Goal: Information Seeking & Learning: Learn about a topic

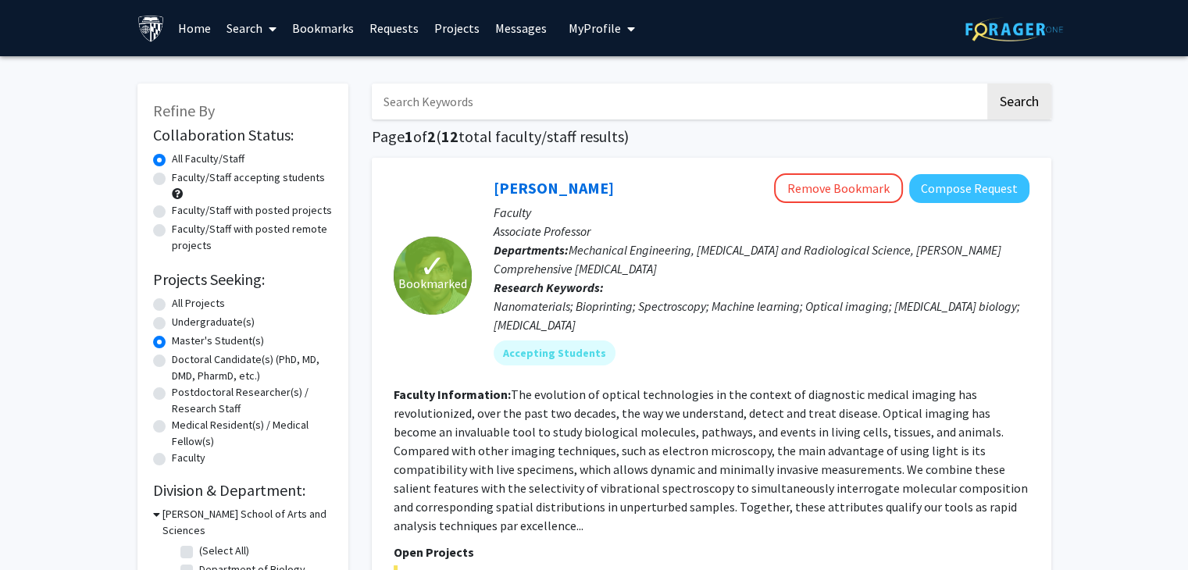
click at [391, 26] on link "Requests" at bounding box center [394, 28] width 65 height 55
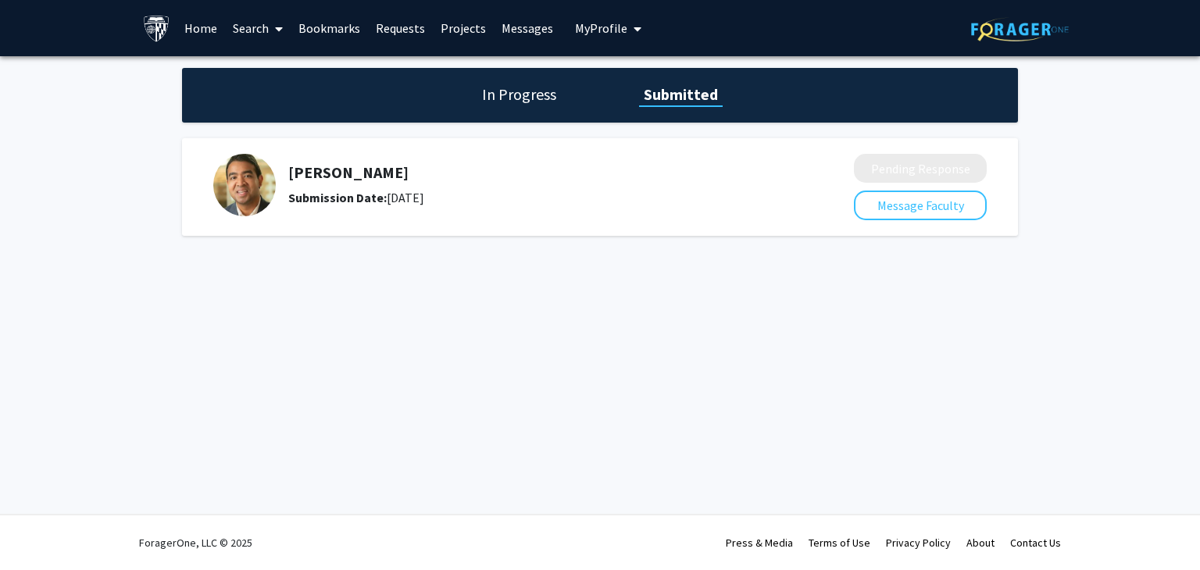
click at [306, 194] on b "Submission Date:" at bounding box center [337, 198] width 98 height 16
click at [256, 192] on img at bounding box center [244, 185] width 62 height 62
click at [512, 94] on h1 "In Progress" at bounding box center [519, 95] width 84 height 22
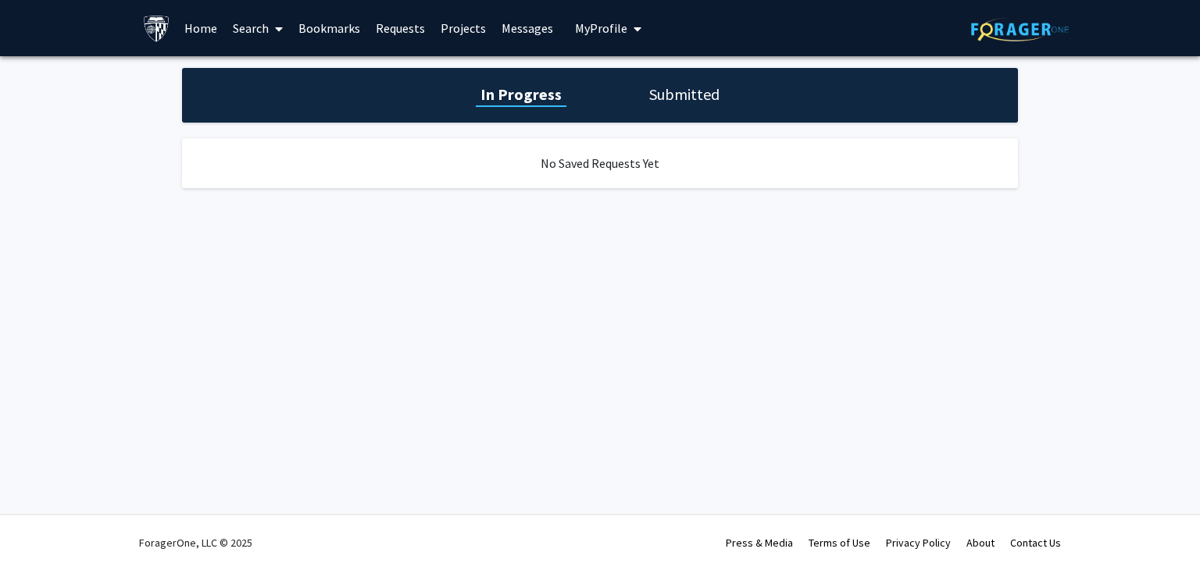
click at [653, 79] on div "In Progress Submitted" at bounding box center [600, 95] width 836 height 55
click at [674, 99] on h1 "Submitted" at bounding box center [684, 95] width 80 height 22
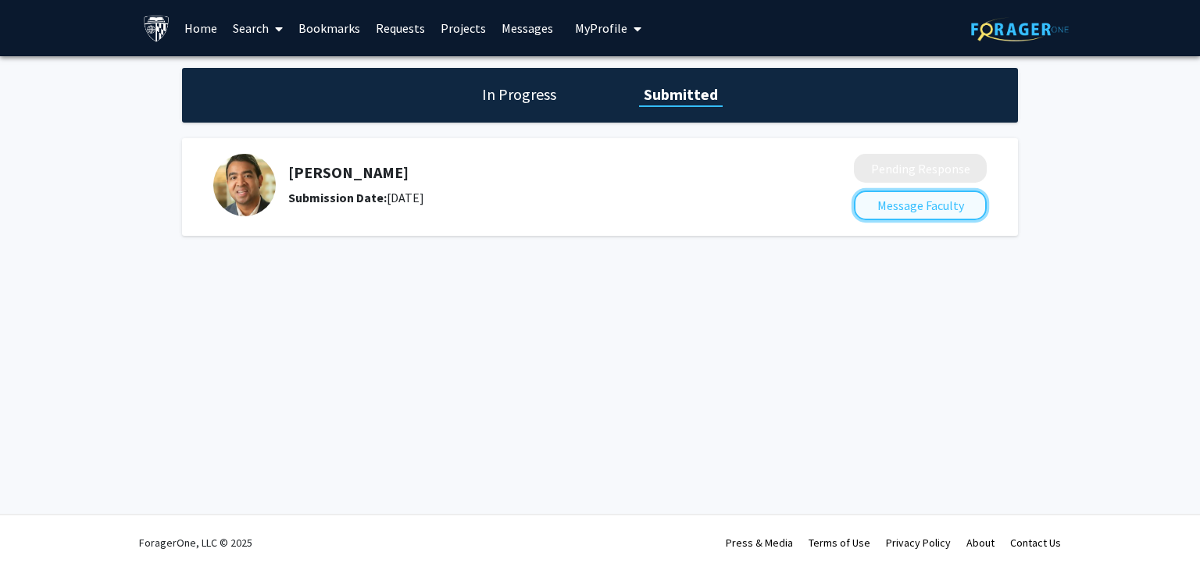
click at [877, 201] on button "Message Faculty" at bounding box center [920, 206] width 133 height 30
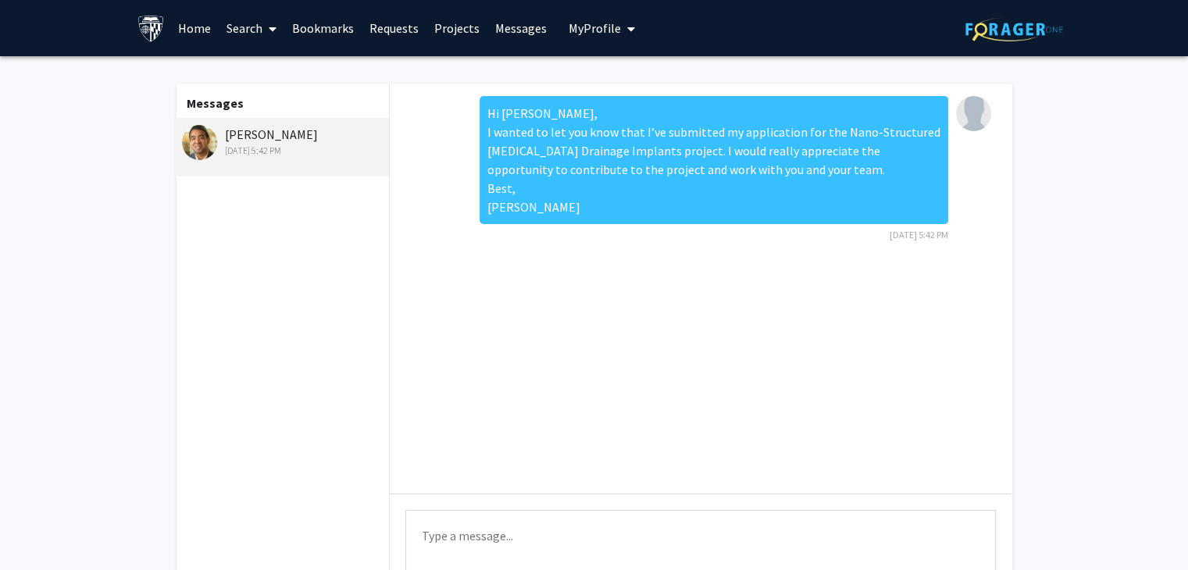
click at [328, 22] on link "Bookmarks" at bounding box center [322, 28] width 77 height 55
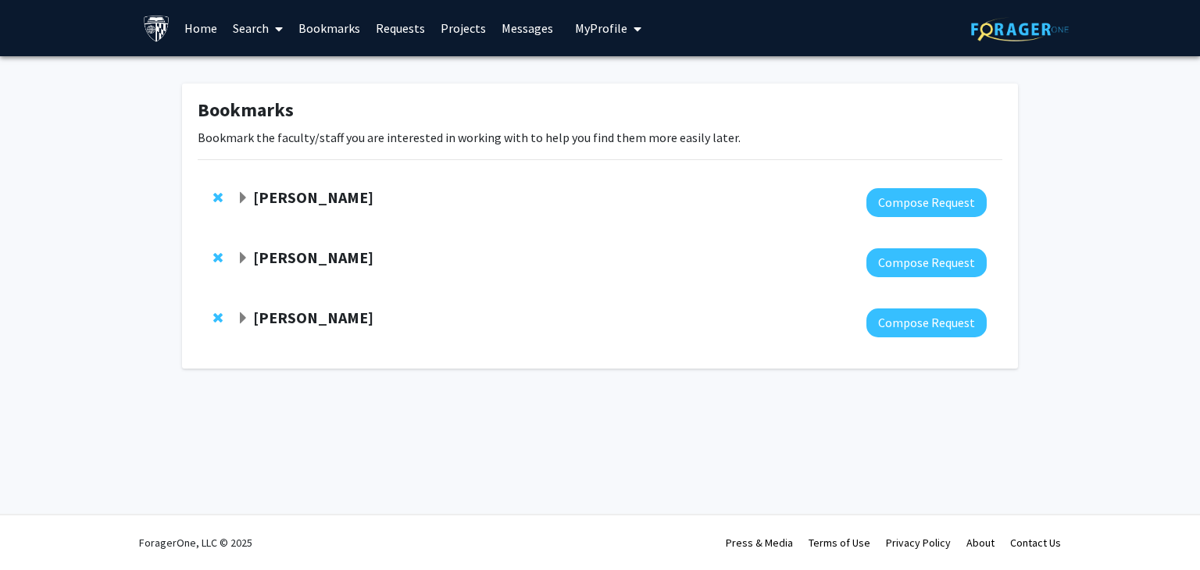
click at [252, 27] on link "Search" at bounding box center [258, 28] width 66 height 55
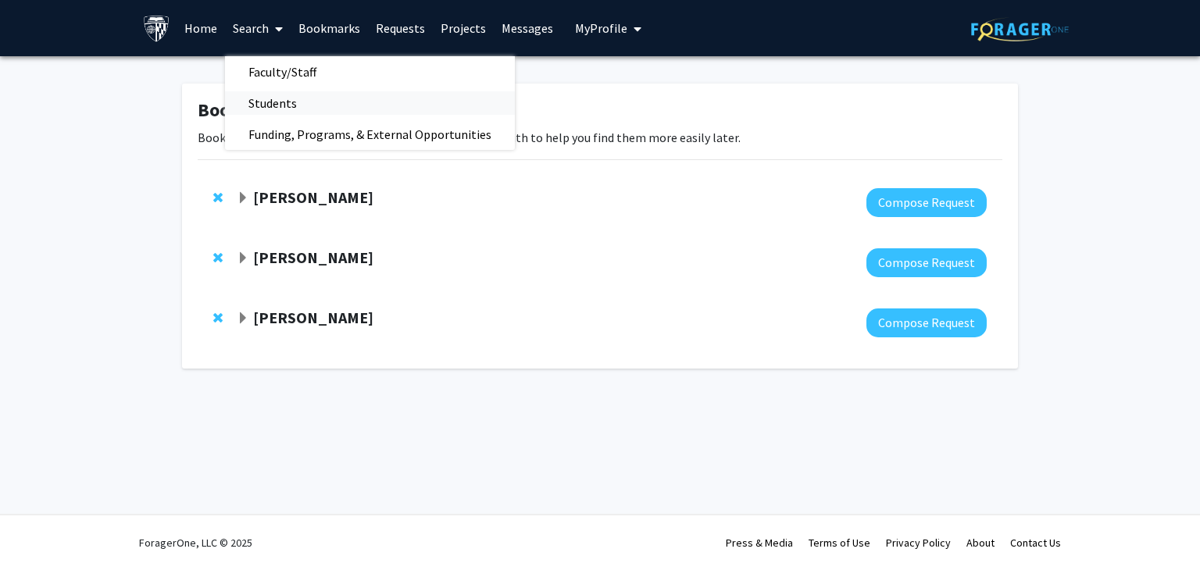
click at [262, 101] on span "Students" at bounding box center [272, 102] width 95 height 31
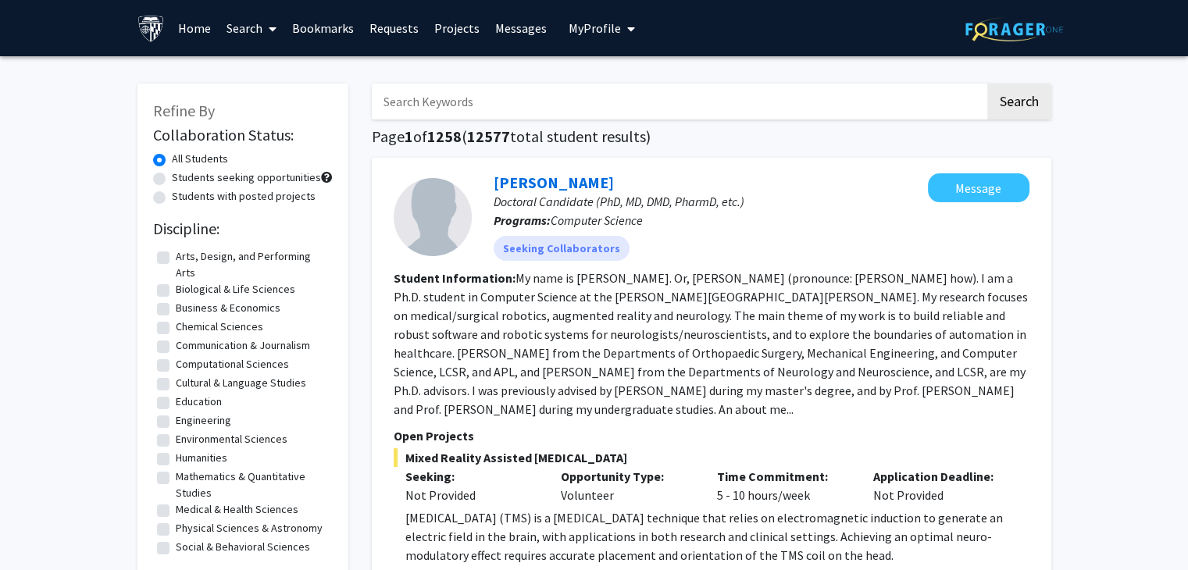
click at [244, 40] on link "Search" at bounding box center [252, 28] width 66 height 55
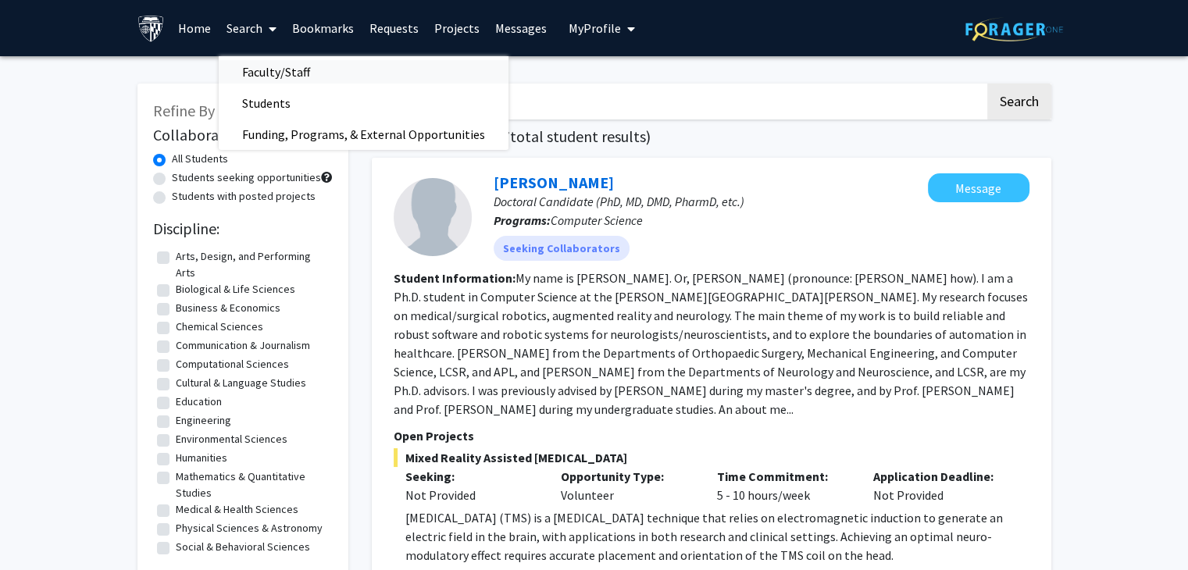
click at [250, 76] on span "Faculty/Staff" at bounding box center [276, 71] width 115 height 31
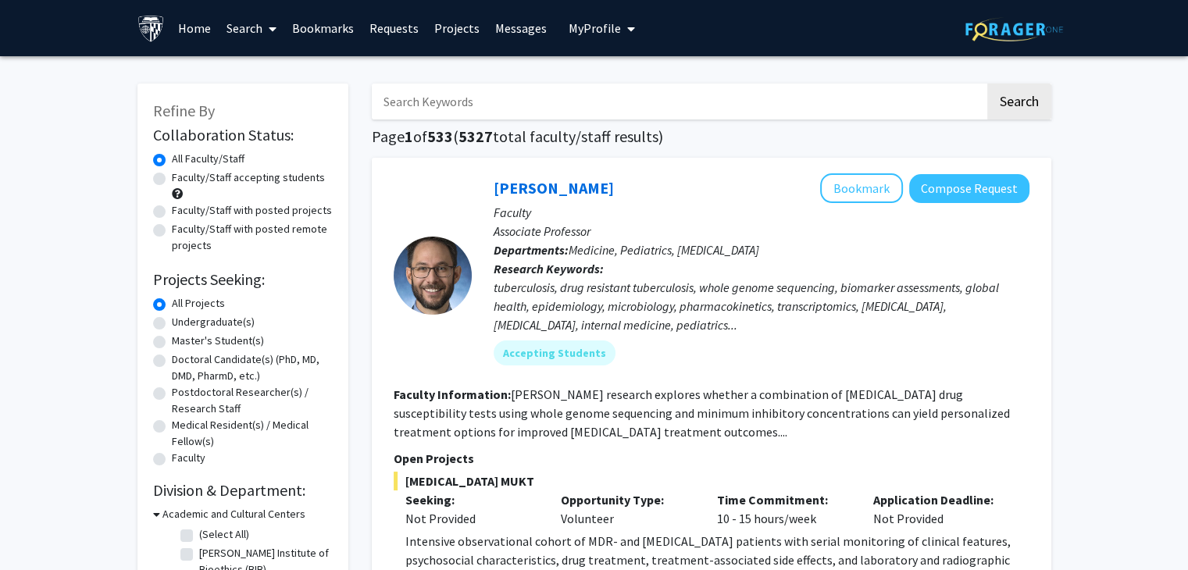
click at [172, 340] on label "Master's Student(s)" at bounding box center [218, 341] width 92 height 16
click at [172, 340] on input "Master's Student(s)" at bounding box center [177, 338] width 10 height 10
radio input "true"
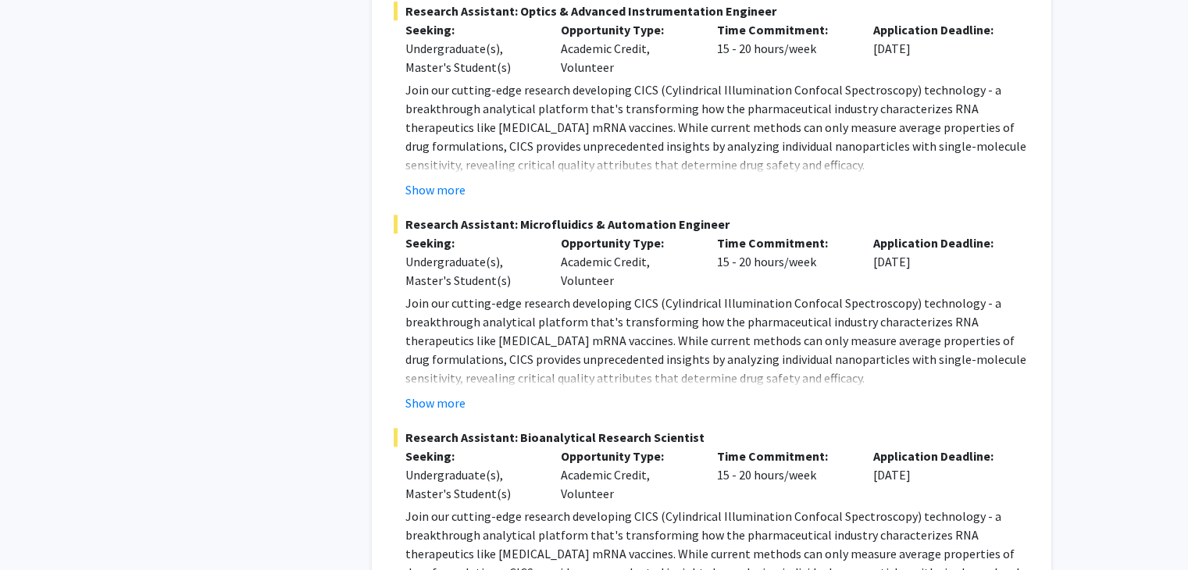
scroll to position [1045, 0]
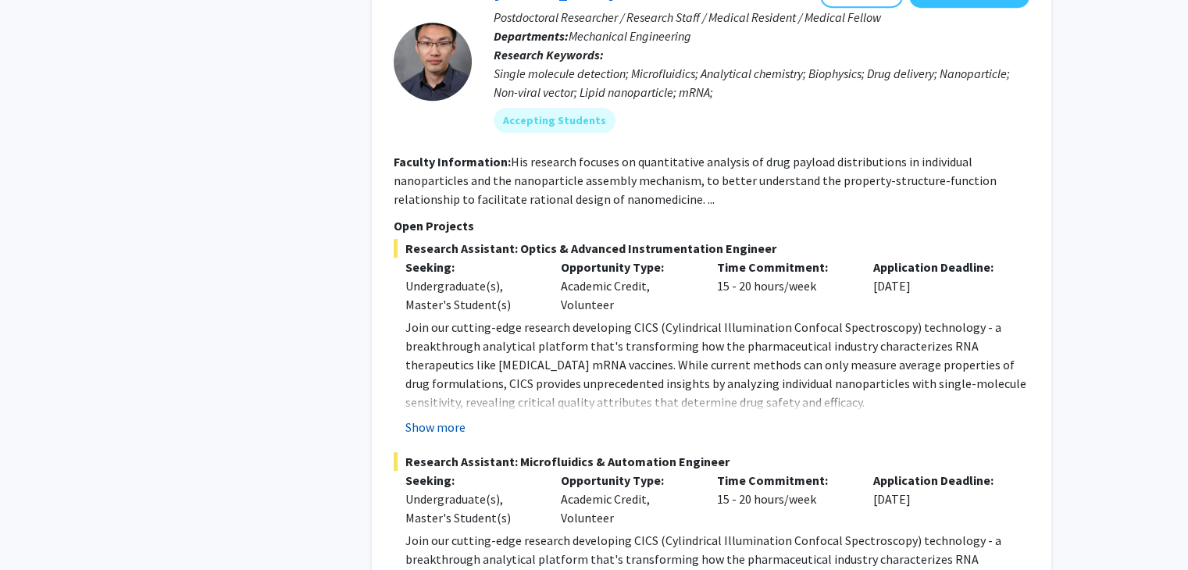
click at [430, 418] on button "Show more" at bounding box center [435, 427] width 60 height 19
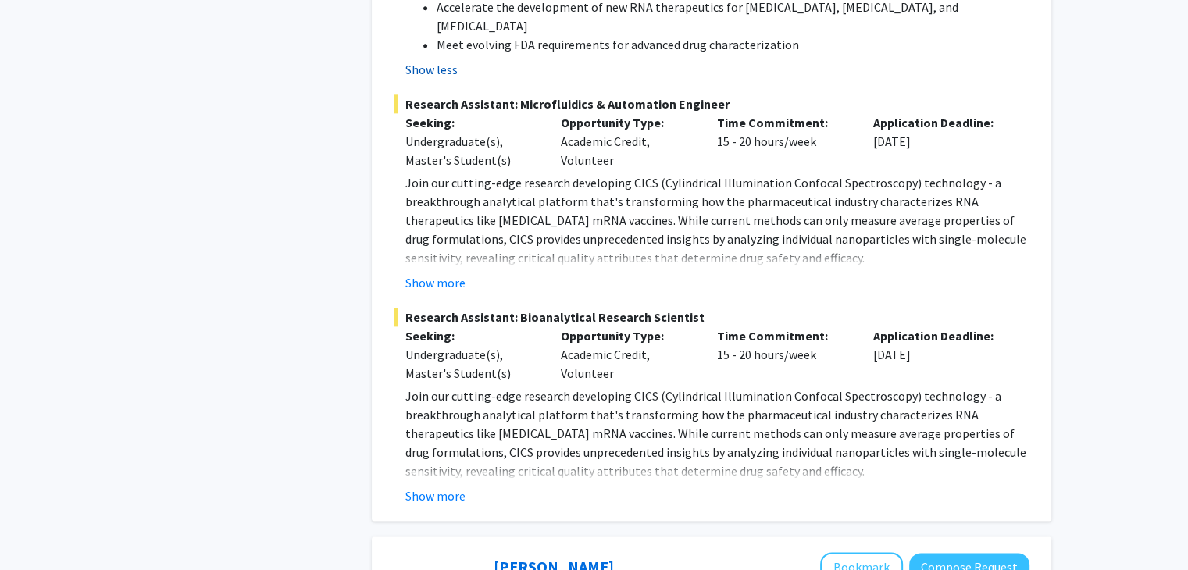
scroll to position [1928, 0]
click at [439, 273] on button "Show more" at bounding box center [435, 282] width 60 height 19
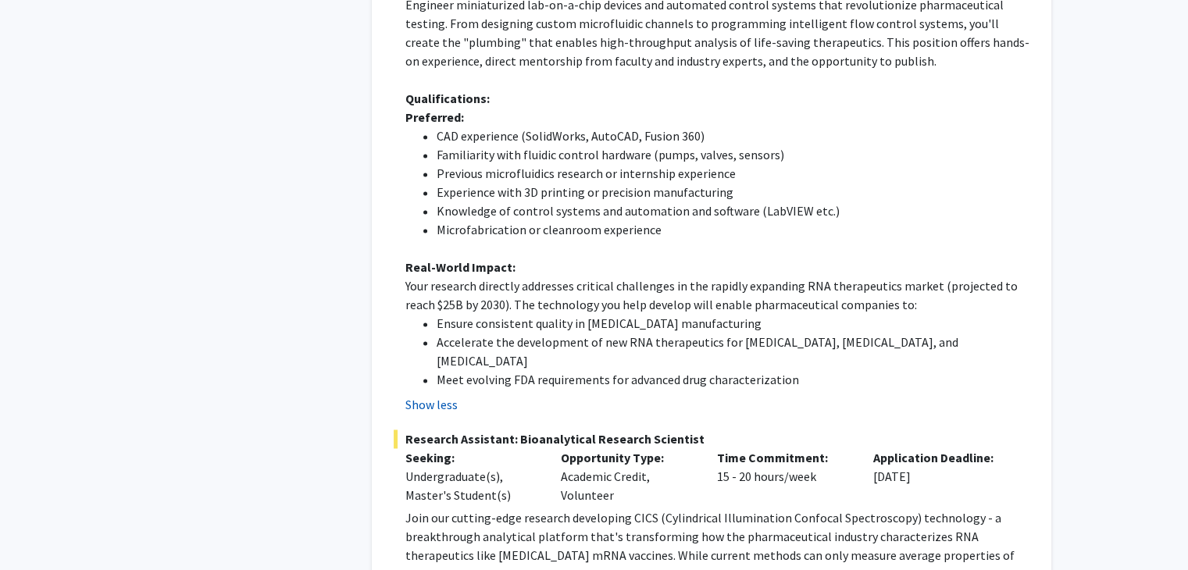
scroll to position [2368, 0]
click at [430, 395] on button "Show less" at bounding box center [431, 404] width 52 height 19
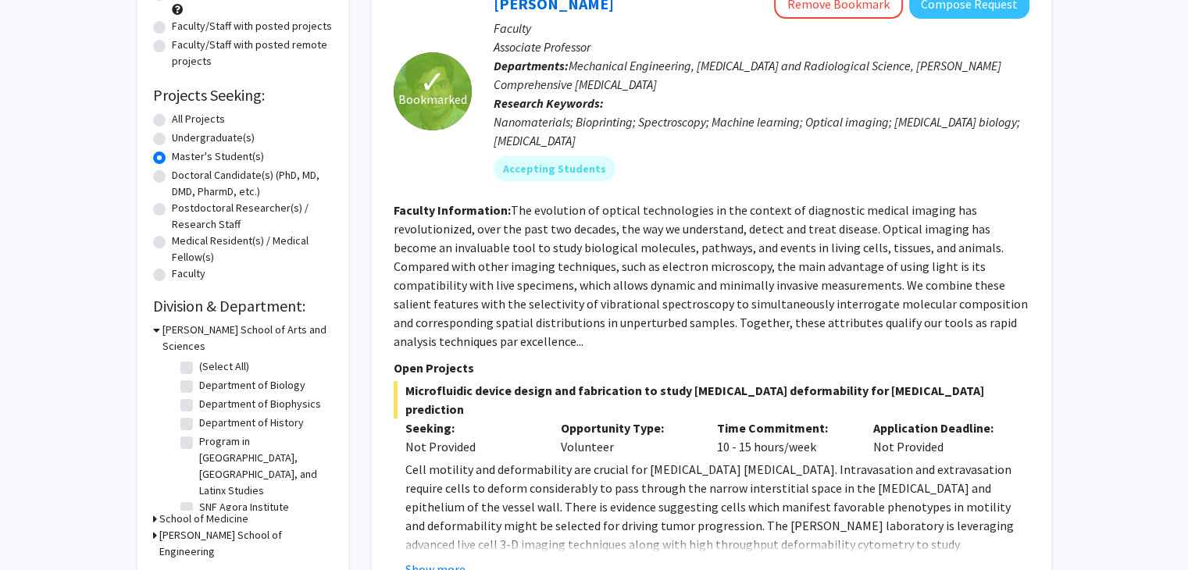
scroll to position [187, 0]
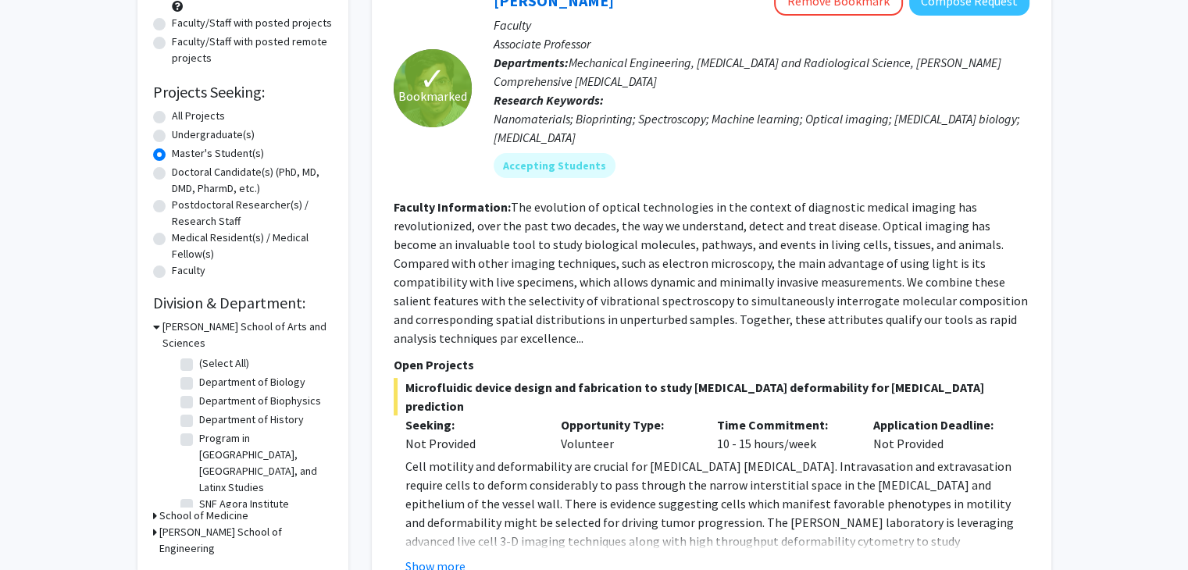
click at [184, 508] on h3 "School of Medicine" at bounding box center [203, 516] width 89 height 16
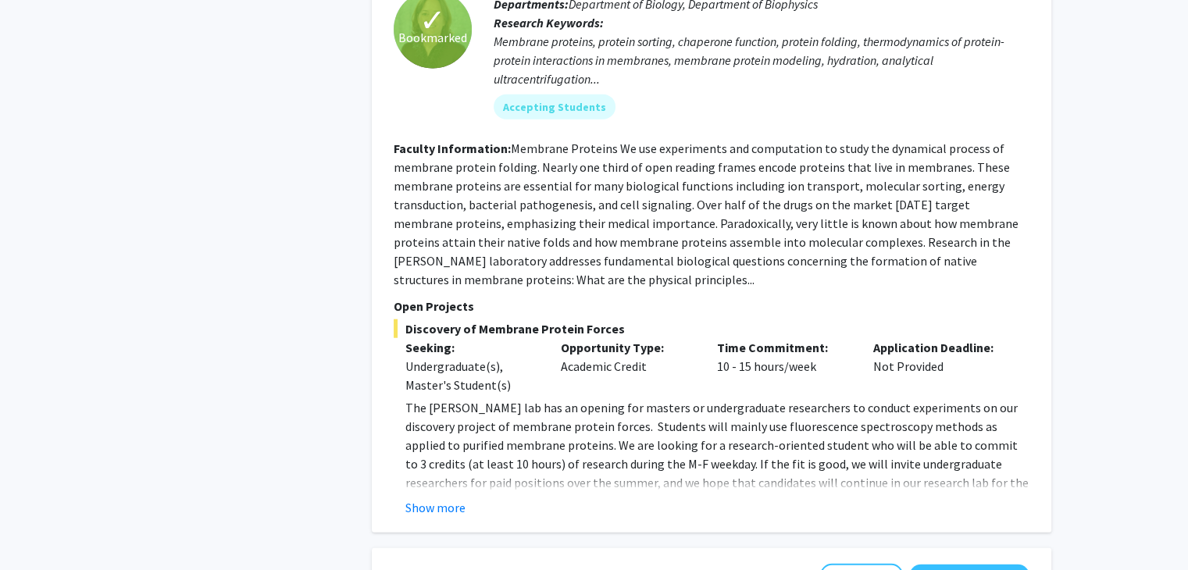
scroll to position [3789, 0]
click at [448, 498] on button "Show more" at bounding box center [435, 507] width 60 height 19
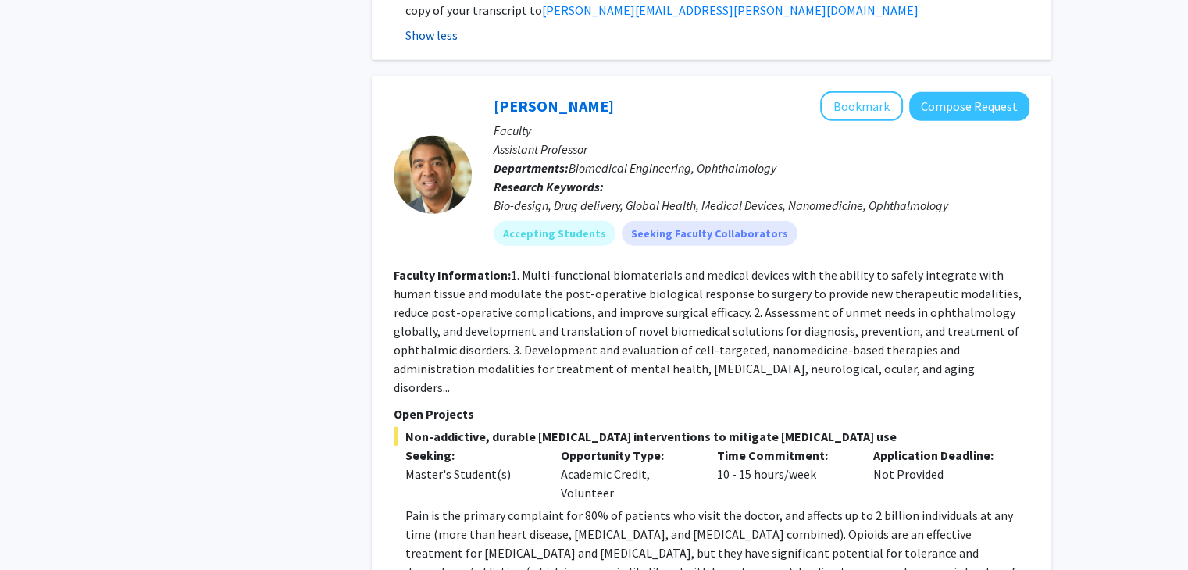
scroll to position [4468, 0]
click at [591, 220] on mat-chip "Accepting Students" at bounding box center [555, 232] width 122 height 25
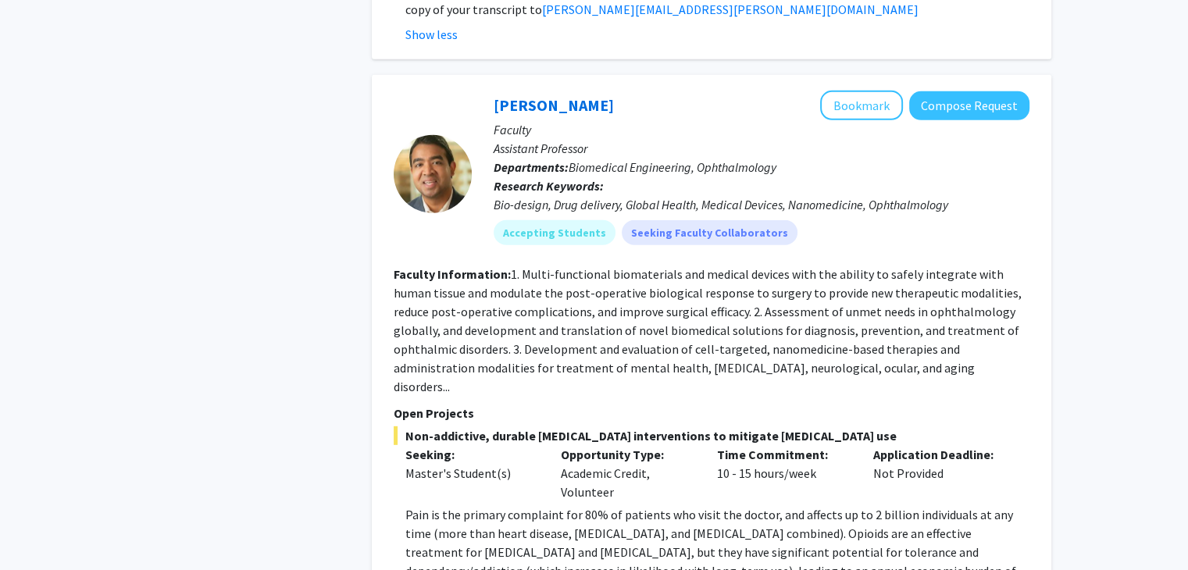
click at [480, 266] on fg-read-more "1. Multi-functional biomaterials and medical devices with the ability to safely…" at bounding box center [708, 330] width 628 height 128
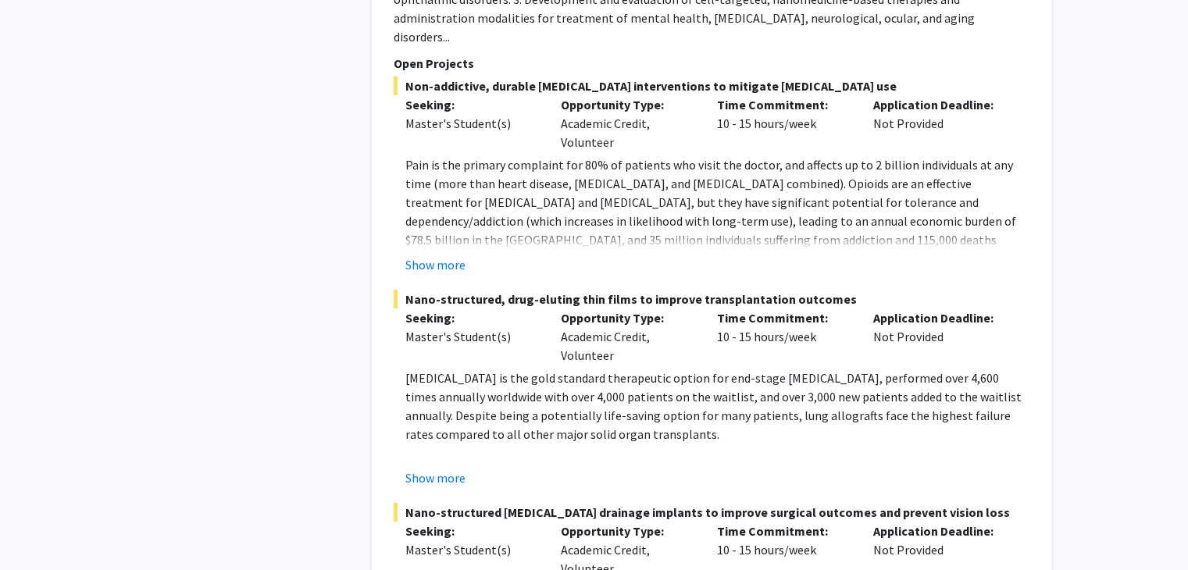
scroll to position [4818, 0]
drag, startPoint x: 409, startPoint y: 415, endPoint x: 422, endPoint y: 419, distance: 13.3
click at [422, 503] on span "Nano-structured [MEDICAL_DATA] drainage implants to improve surgical outcomes a…" at bounding box center [712, 512] width 636 height 19
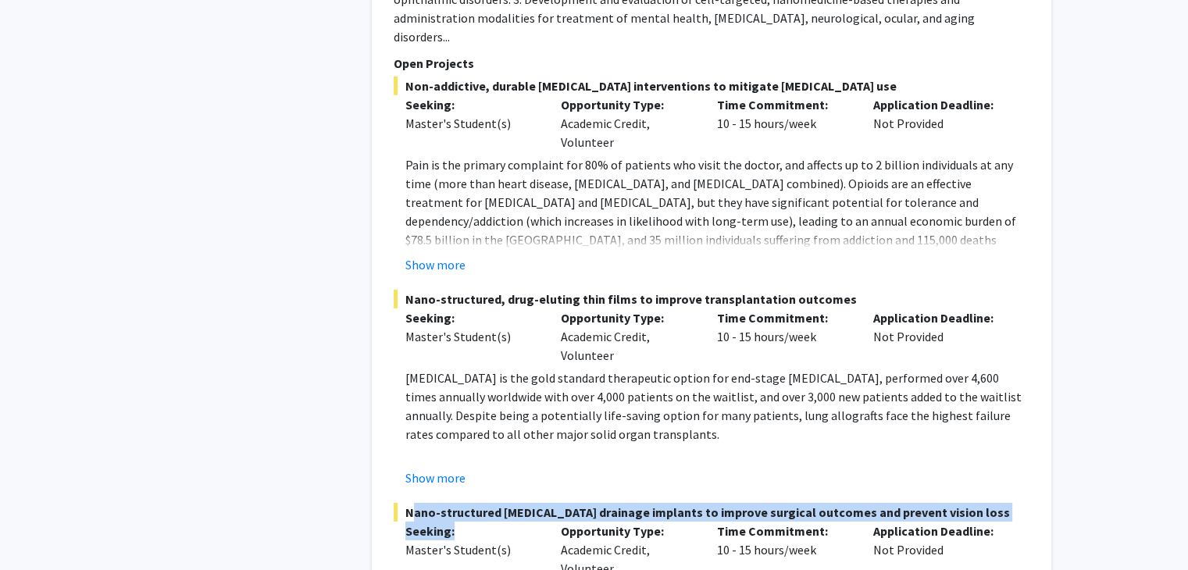
drag, startPoint x: 406, startPoint y: 412, endPoint x: 478, endPoint y: 435, distance: 75.3
copy div "Nano-structured [MEDICAL_DATA] drainage implants to improve surgical outcomes a…"
click at [478, 522] on p "Seeking:" at bounding box center [471, 531] width 133 height 19
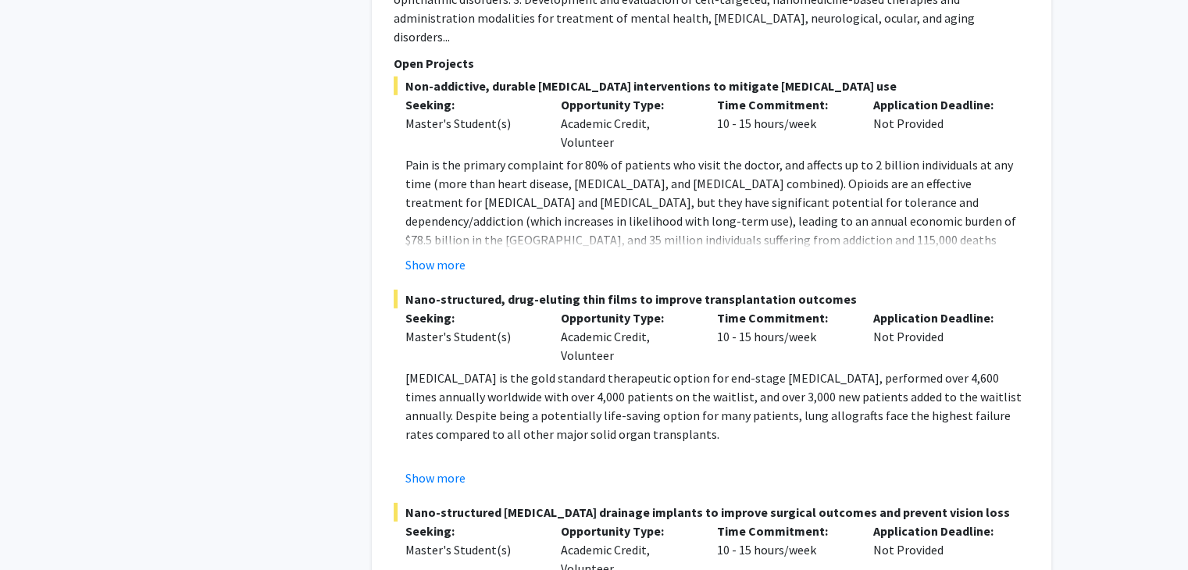
drag, startPoint x: 406, startPoint y: 416, endPoint x: 967, endPoint y: 460, distance: 562.6
copy div "Nano-structured [MEDICAL_DATA] drainage implants to improve surgical outcomes a…"
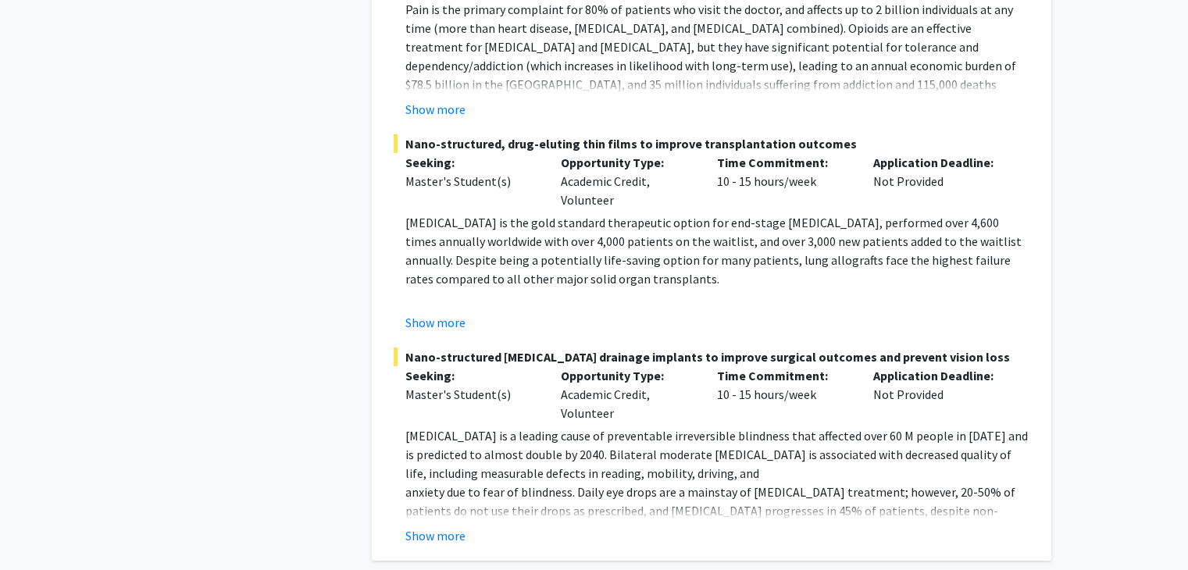
scroll to position [4974, 0]
click at [420, 526] on button "Show more" at bounding box center [435, 535] width 60 height 19
